Goal: Information Seeking & Learning: Compare options

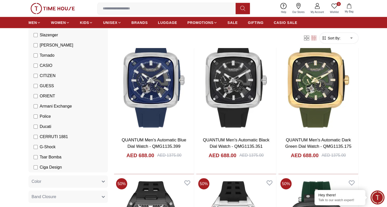
scroll to position [3078, 0]
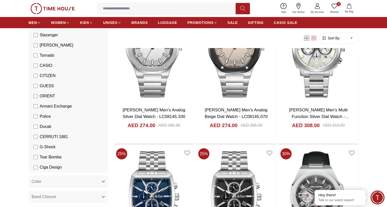
scroll to position [3527, 0]
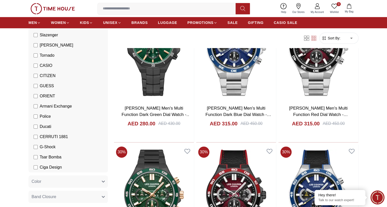
scroll to position [4341, 0]
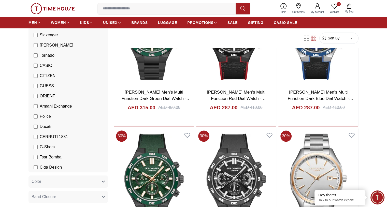
scroll to position [4443, 0]
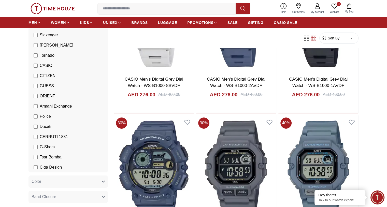
scroll to position [5663, 0]
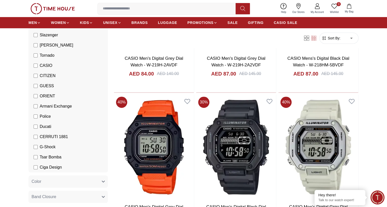
scroll to position [6070, 0]
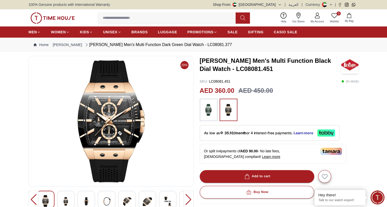
drag, startPoint x: 266, startPoint y: 116, endPoint x: 230, endPoint y: 92, distance: 43.6
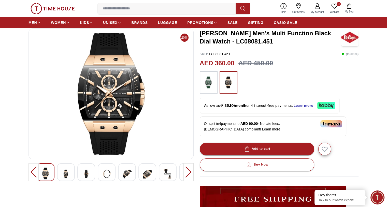
scroll to position [25, 0]
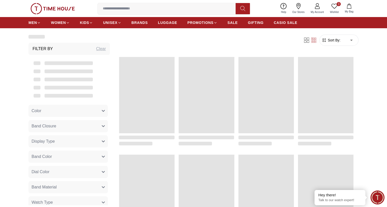
scroll to position [512, 0]
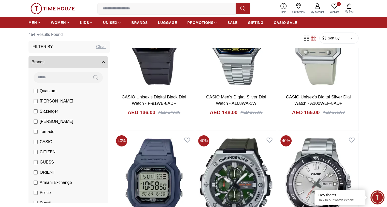
scroll to position [1831, 0]
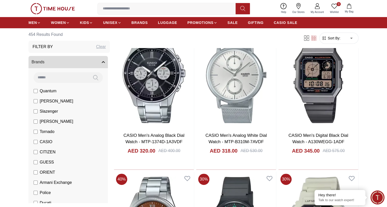
scroll to position [2111, 0]
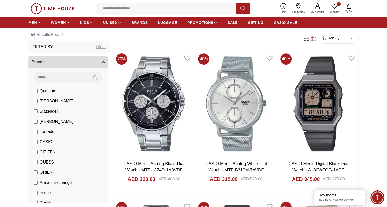
drag, startPoint x: 0, startPoint y: 117, endPoint x: 128, endPoint y: 41, distance: 149.1
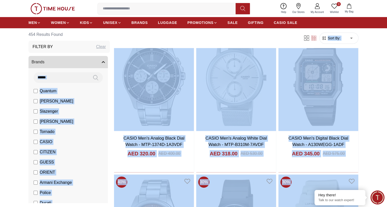
scroll to position [2187, 0]
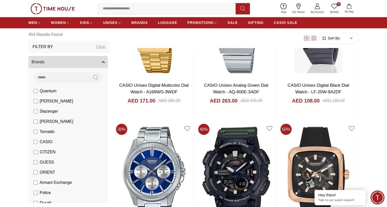
scroll to position [2859, 0]
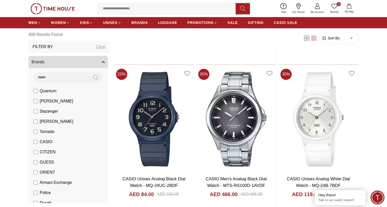
scroll to position [2546, 0]
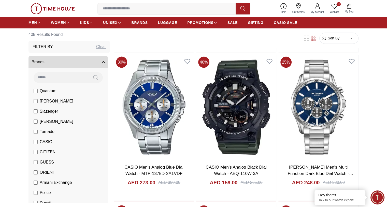
scroll to position [2978, 0]
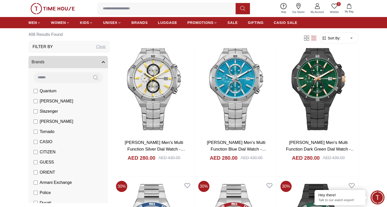
scroll to position [3868, 0]
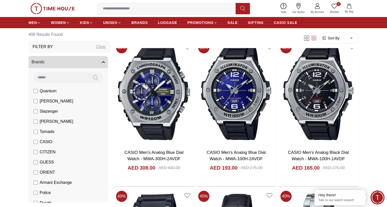
scroll to position [5547, 0]
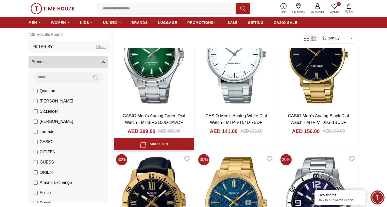
scroll to position [5878, 0]
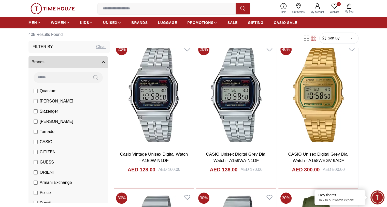
scroll to position [8065, 0]
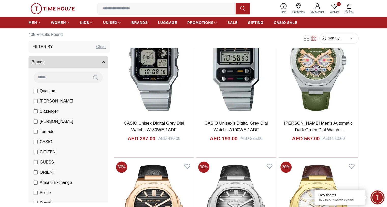
scroll to position [8269, 0]
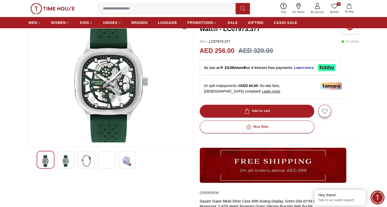
scroll to position [51, 0]
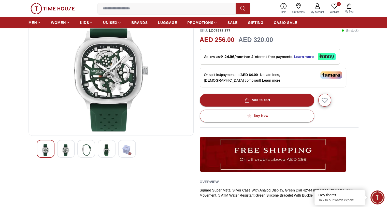
click at [72, 149] on div at bounding box center [66, 149] width 18 height 18
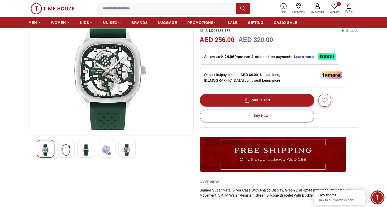
click at [79, 149] on div at bounding box center [86, 149] width 18 height 18
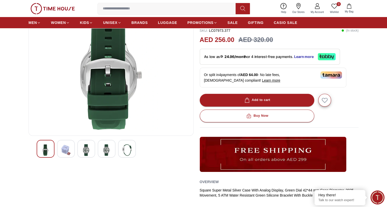
click at [40, 149] on div at bounding box center [46, 149] width 18 height 18
click at [44, 147] on img at bounding box center [45, 150] width 9 height 12
click at [65, 148] on img at bounding box center [65, 150] width 9 height 12
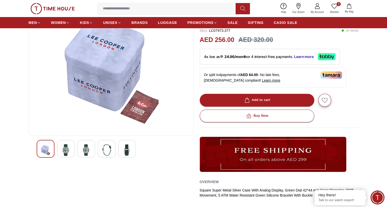
click at [82, 148] on img at bounding box center [86, 150] width 9 height 12
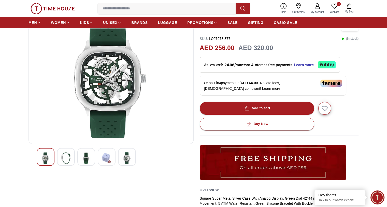
scroll to position [0, 0]
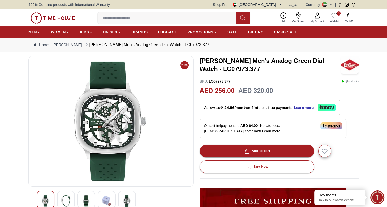
click at [113, 108] on img at bounding box center [111, 121] width 156 height 122
click at [115, 107] on img at bounding box center [111, 121] width 156 height 122
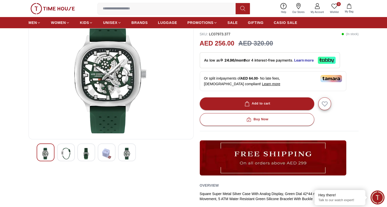
scroll to position [25, 0]
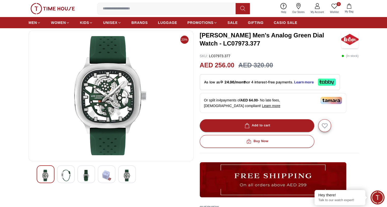
click at [315, 86] on div "As low as 24.96/month or 4 interest-free payments. Learn more" at bounding box center [270, 82] width 140 height 16
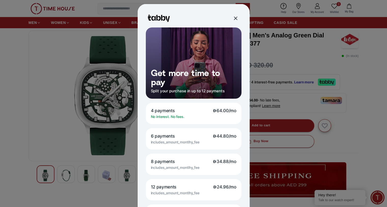
click at [231, 20] on div at bounding box center [235, 18] width 8 height 8
click at [231, 18] on div at bounding box center [235, 18] width 8 height 8
click at [232, 17] on div at bounding box center [235, 18] width 6 height 6
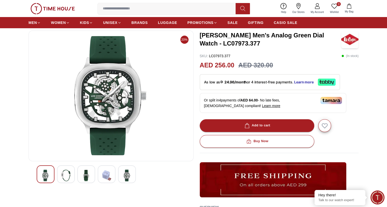
click at [326, 79] on icon at bounding box center [327, 82] width 18 height 7
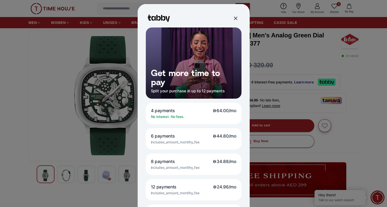
click at [302, 66] on div at bounding box center [193, 103] width 387 height 207
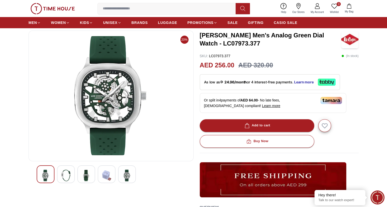
click at [255, 87] on div "As low as 24.96/month or 4 interest-free payments. Learn more" at bounding box center [270, 82] width 140 height 16
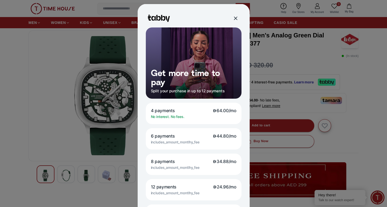
click at [274, 48] on div at bounding box center [193, 103] width 387 height 207
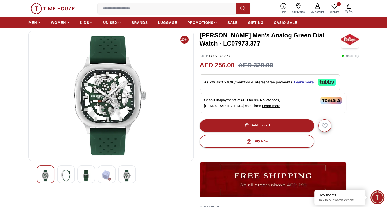
click at [228, 83] on strong "24.96/month" at bounding box center [235, 82] width 22 height 4
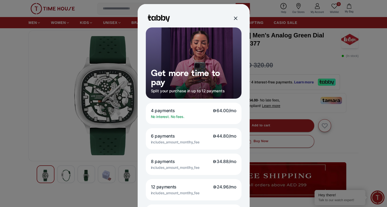
click at [231, 111] on span "64.00/mo" at bounding box center [225, 111] width 24 height 6
click at [363, 84] on div at bounding box center [193, 103] width 387 height 207
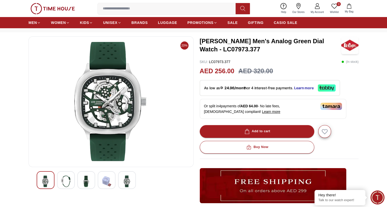
scroll to position [51, 0]
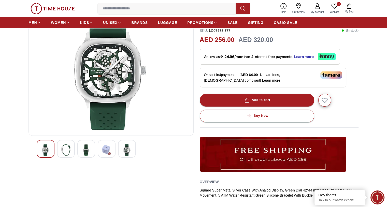
click at [62, 147] on img at bounding box center [65, 150] width 9 height 12
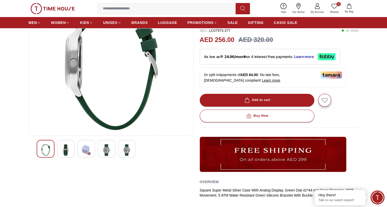
click at [104, 148] on img at bounding box center [106, 150] width 9 height 12
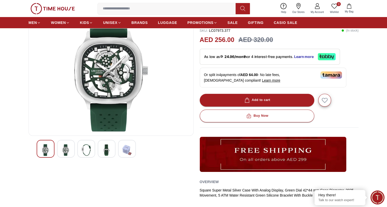
click at [131, 151] on img at bounding box center [126, 150] width 9 height 12
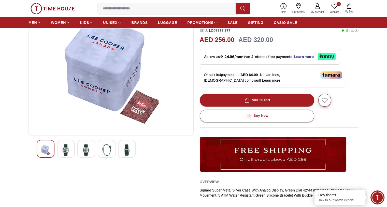
click at [91, 150] on div at bounding box center [86, 149] width 18 height 18
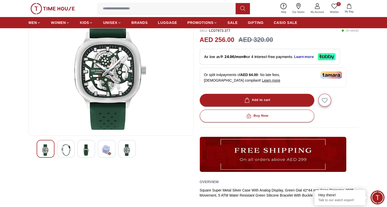
click at [64, 149] on img at bounding box center [65, 150] width 9 height 12
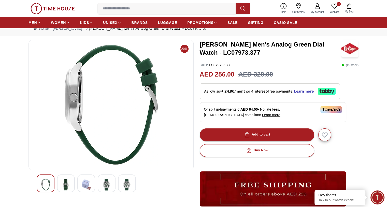
scroll to position [25, 0]
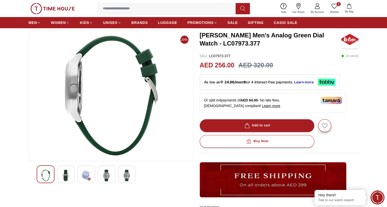
click at [49, 180] on img at bounding box center [45, 176] width 9 height 12
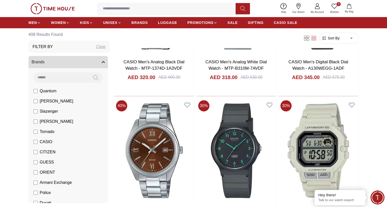
scroll to position [2315, 0]
